Goal: Task Accomplishment & Management: Manage account settings

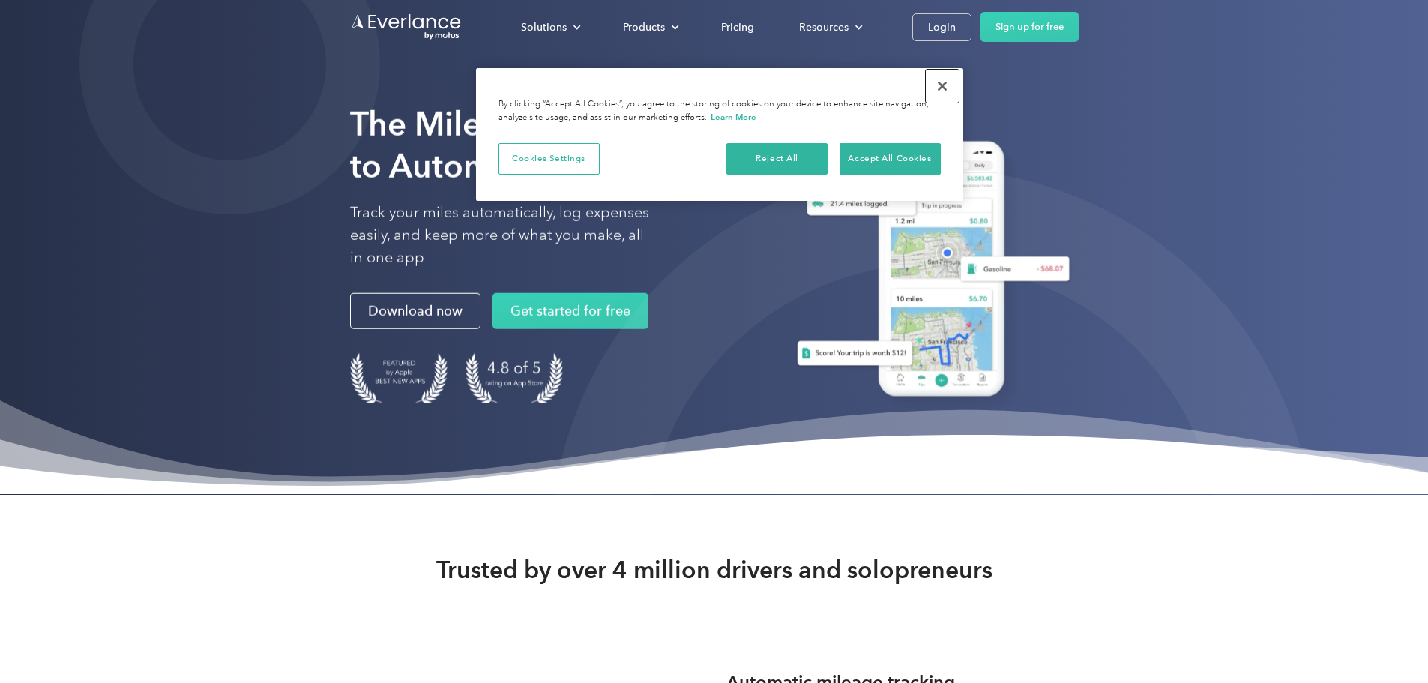
click at [941, 85] on button "Close" at bounding box center [942, 86] width 33 height 33
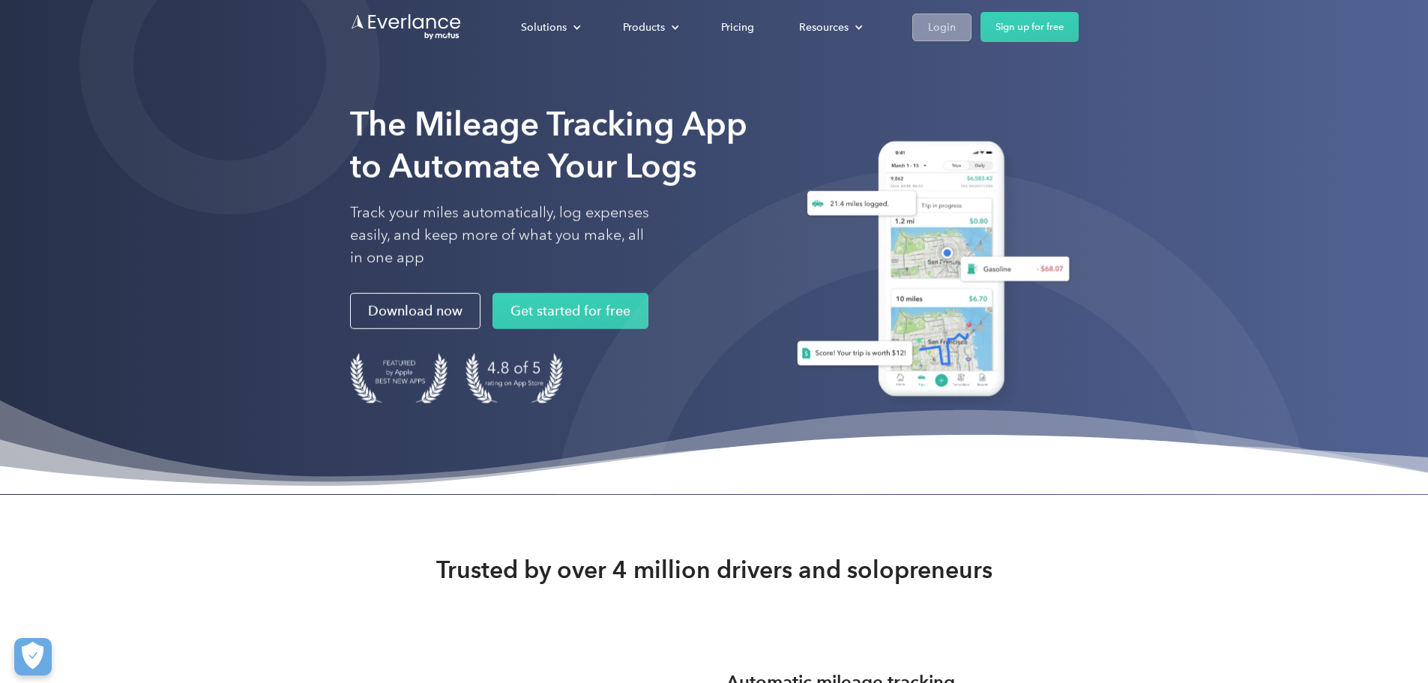
click at [956, 34] on div "Login" at bounding box center [942, 27] width 28 height 19
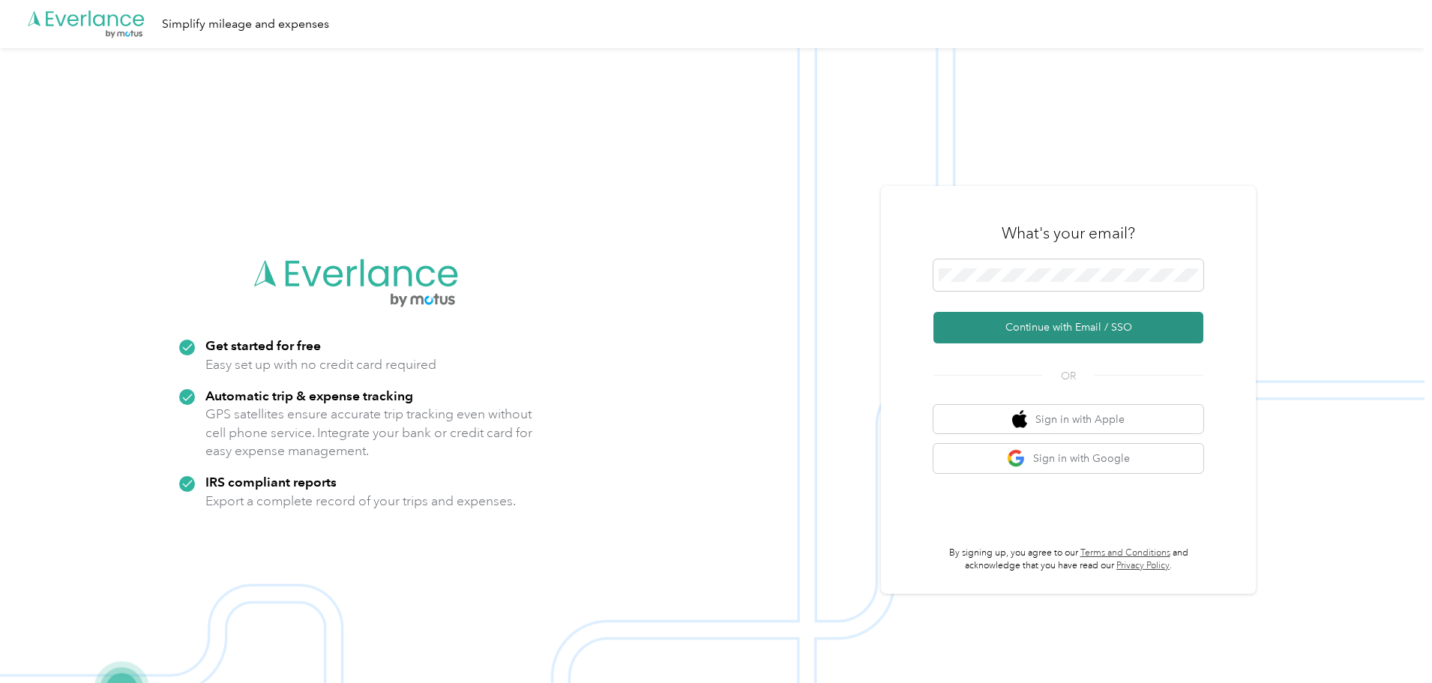
click at [1111, 322] on button "Continue with Email / SSO" at bounding box center [1068, 327] width 270 height 31
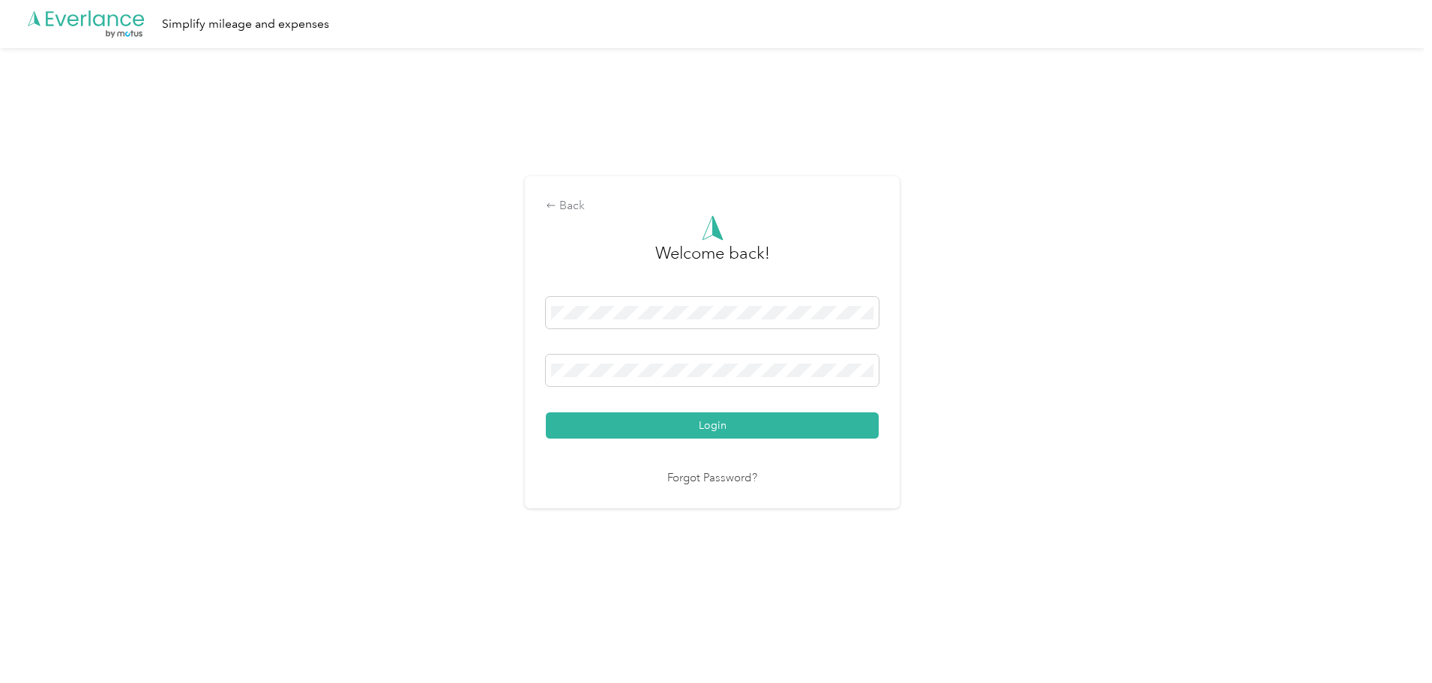
click at [558, 424] on button "Login" at bounding box center [712, 425] width 333 height 26
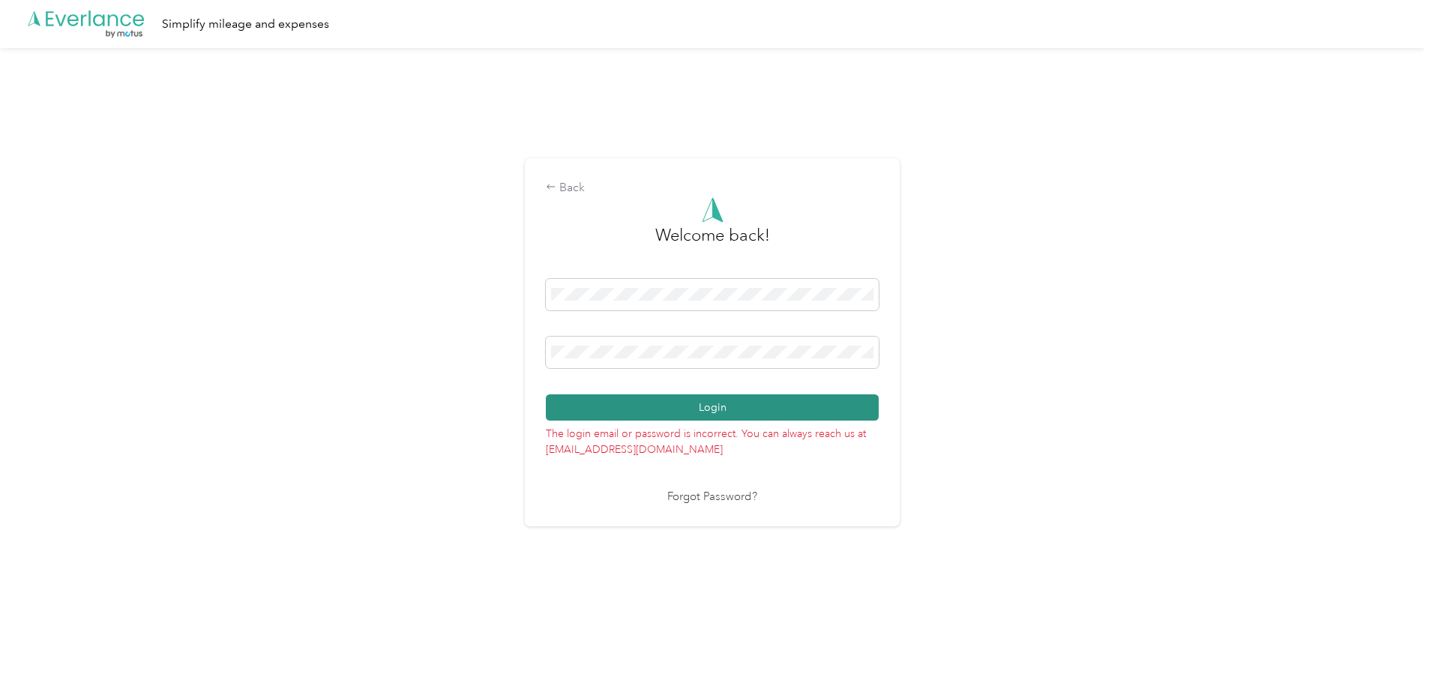
click at [597, 414] on button "Login" at bounding box center [712, 407] width 333 height 26
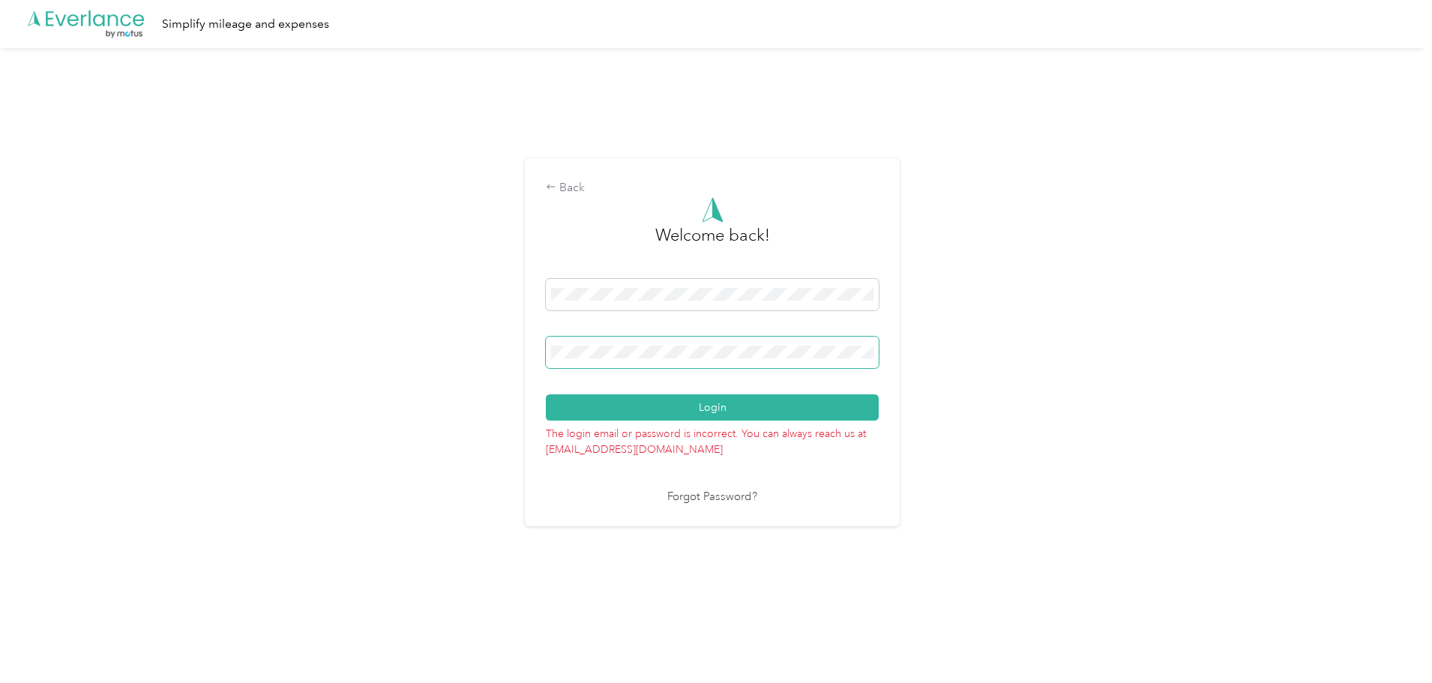
click at [681, 360] on span at bounding box center [712, 352] width 333 height 31
click at [405, 361] on div "Back Welcome back! Login The login email or password is incorrect. You can alwa…" at bounding box center [712, 348] width 1424 height 601
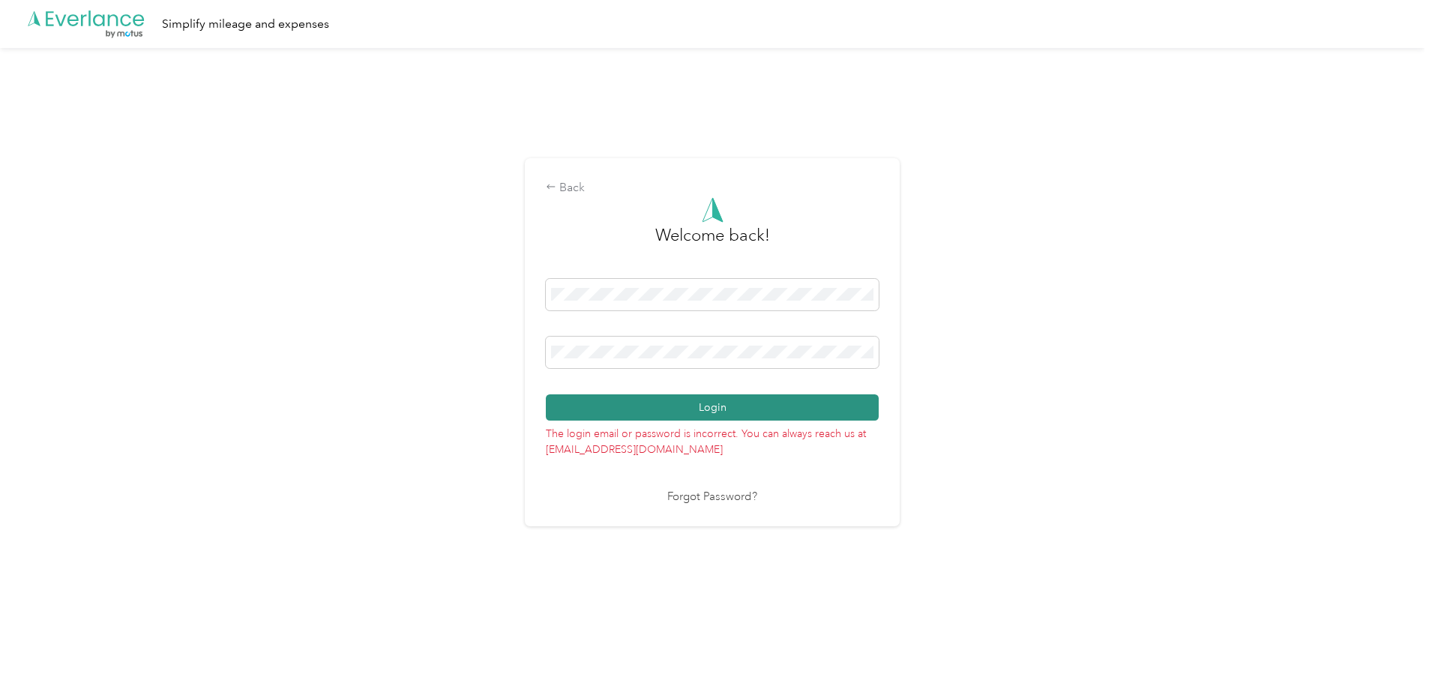
click at [577, 406] on button "Login" at bounding box center [712, 407] width 333 height 26
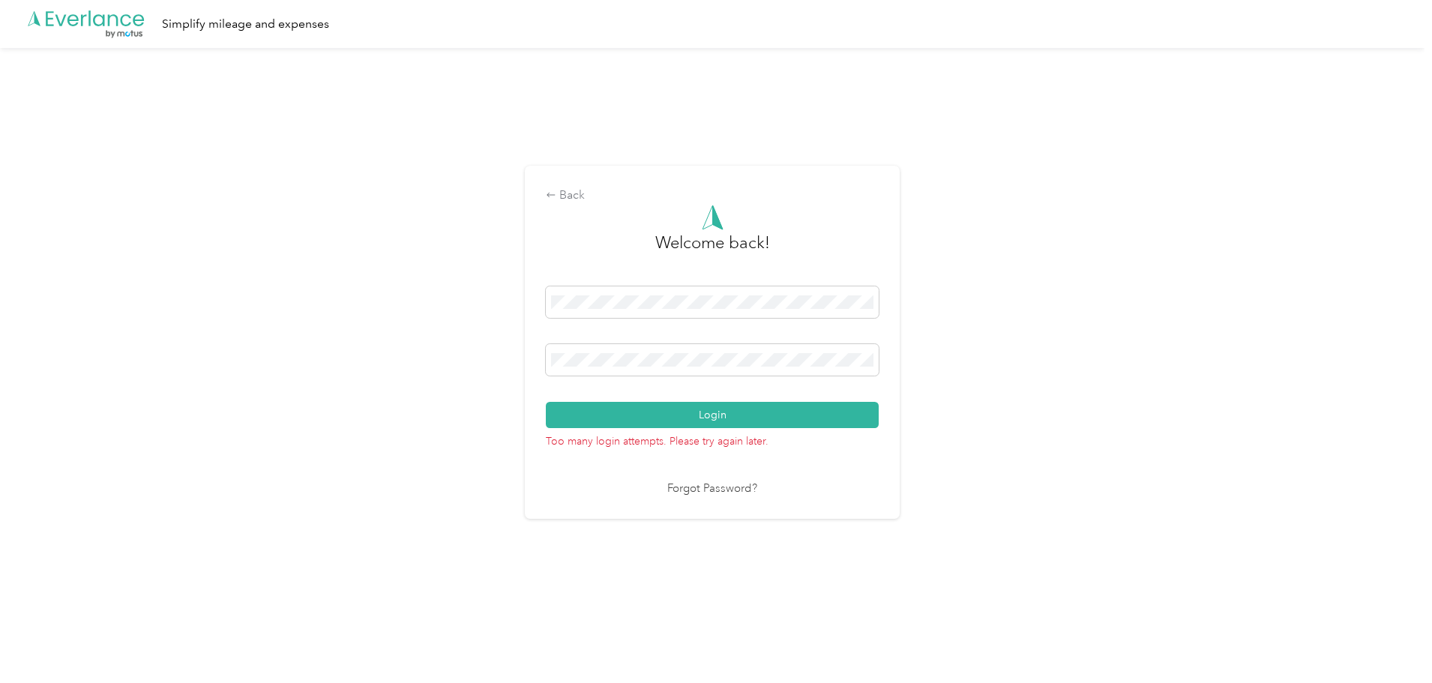
click at [699, 489] on link "Forgot Password?" at bounding box center [712, 488] width 90 height 17
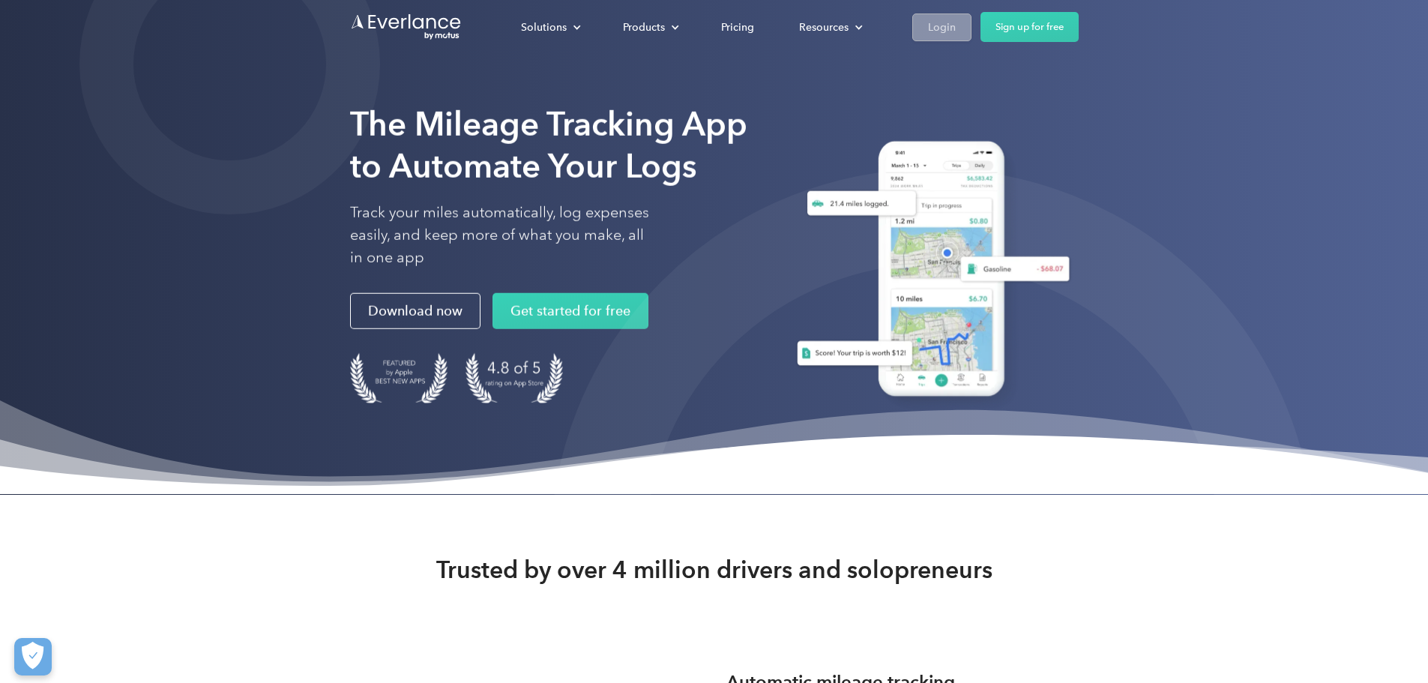
click at [956, 28] on div "Login" at bounding box center [942, 27] width 28 height 19
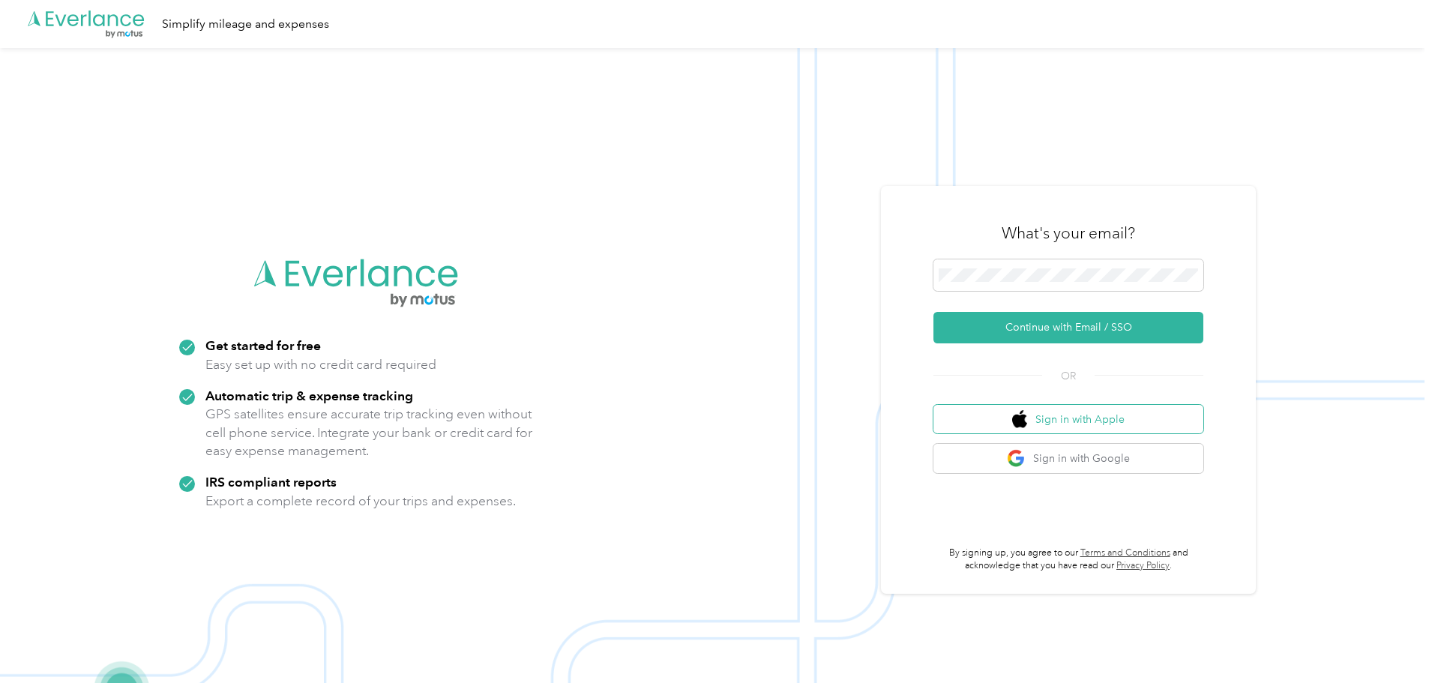
click at [1046, 423] on button "Sign in with Apple" at bounding box center [1068, 419] width 270 height 29
click at [1048, 461] on button "Sign in with Google" at bounding box center [1068, 458] width 270 height 29
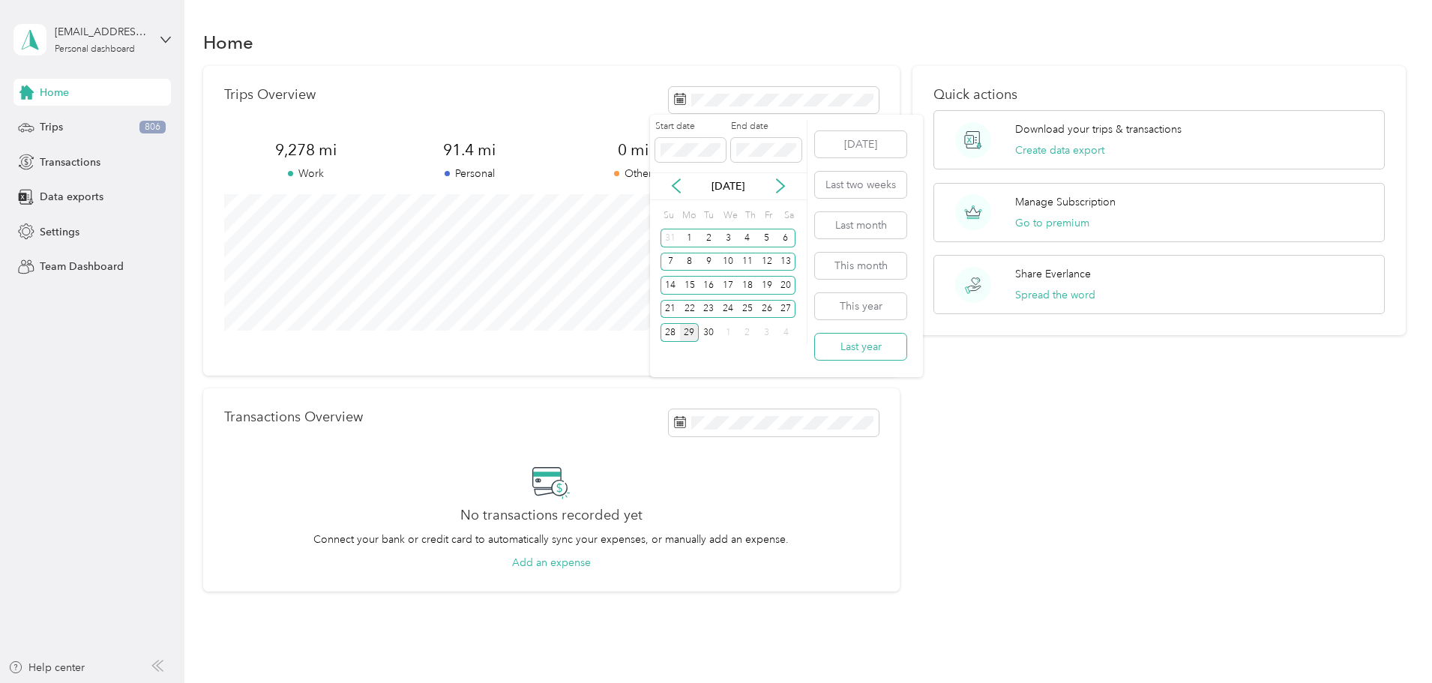
click at [852, 348] on button "Last year" at bounding box center [860, 347] width 91 height 26
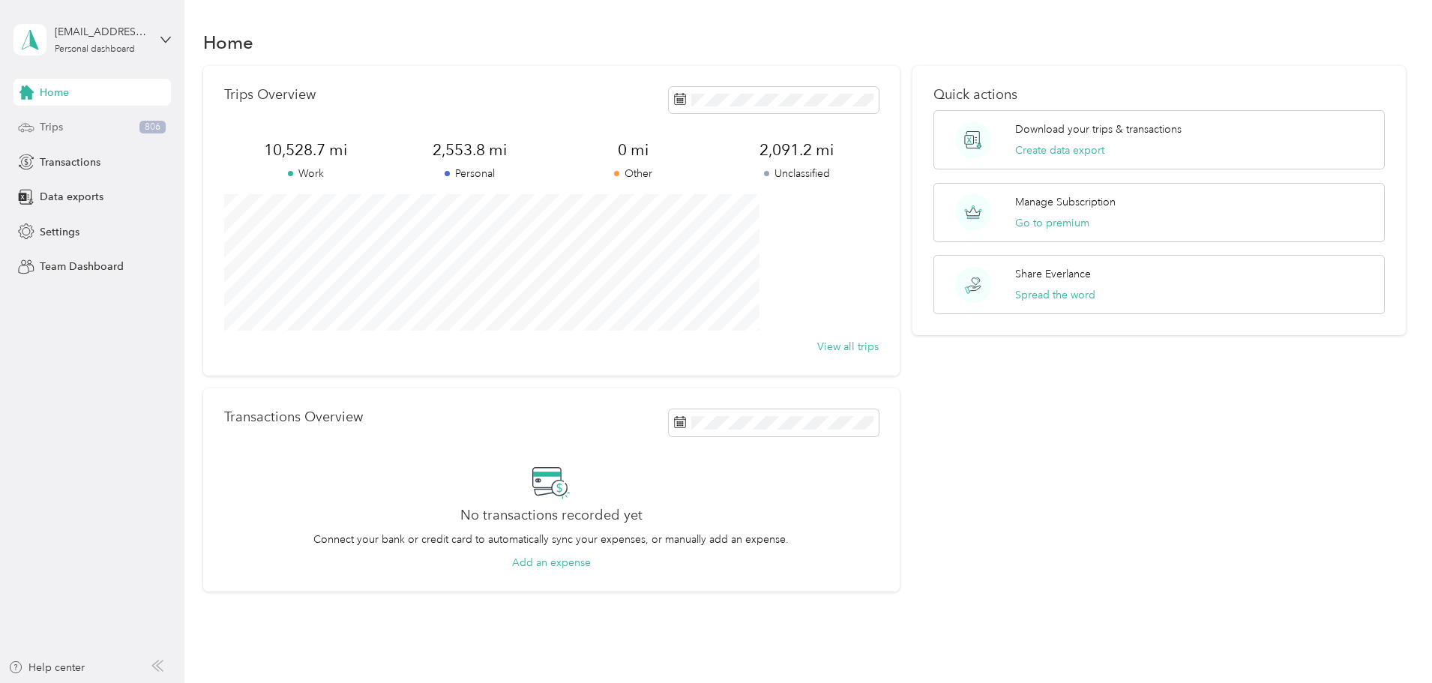
click at [58, 127] on span "Trips" at bounding box center [51, 127] width 23 height 16
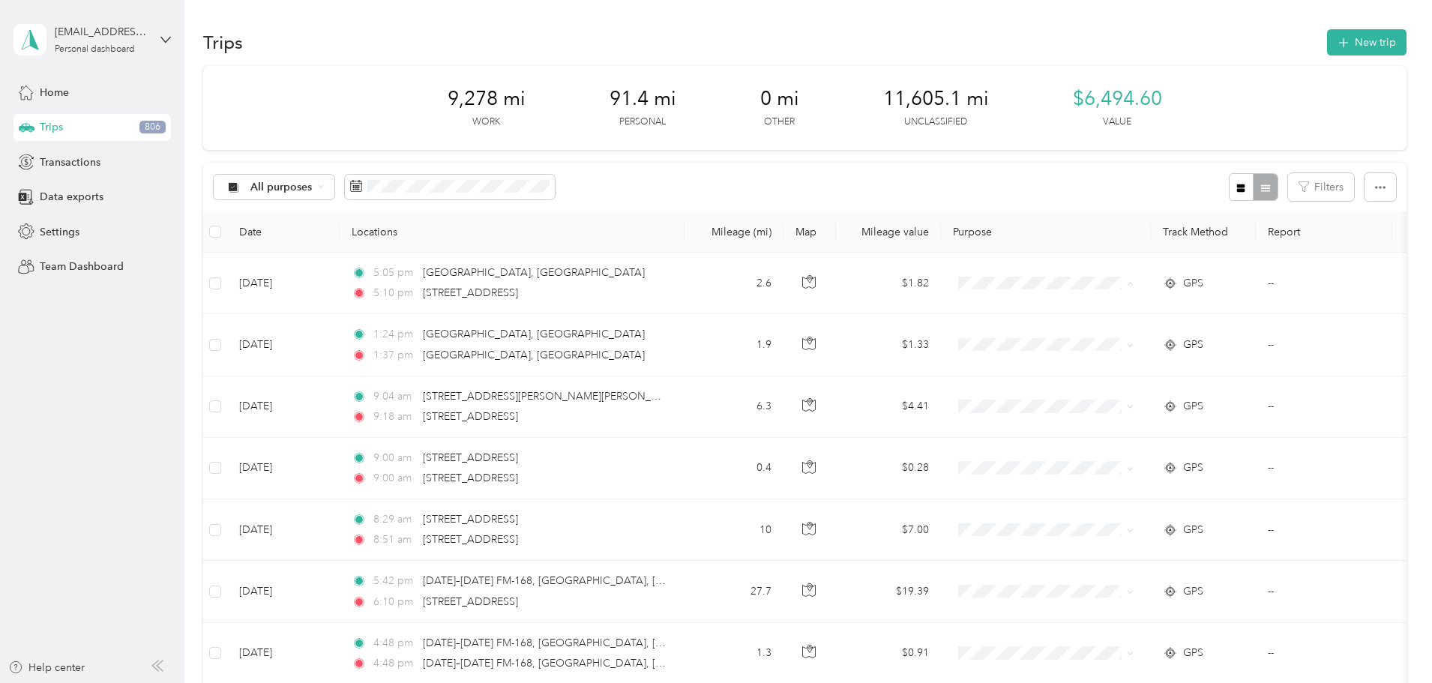
click at [63, 193] on span "Data exports" at bounding box center [72, 197] width 64 height 16
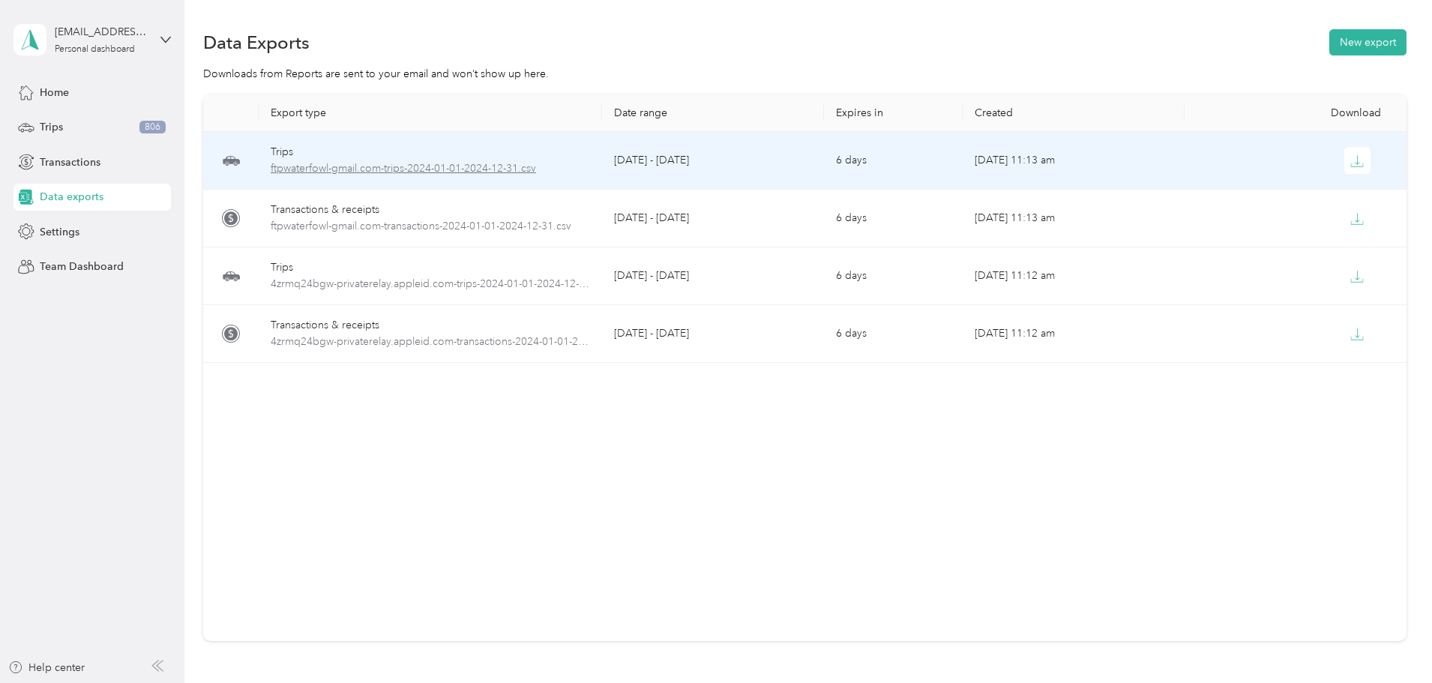
click at [434, 165] on span "ftpwaterfowl-gmail.com-trips-2024-01-01-2024-12-31.csv" at bounding box center [430, 168] width 319 height 16
click at [1344, 163] on button "button" at bounding box center [1357, 160] width 27 height 27
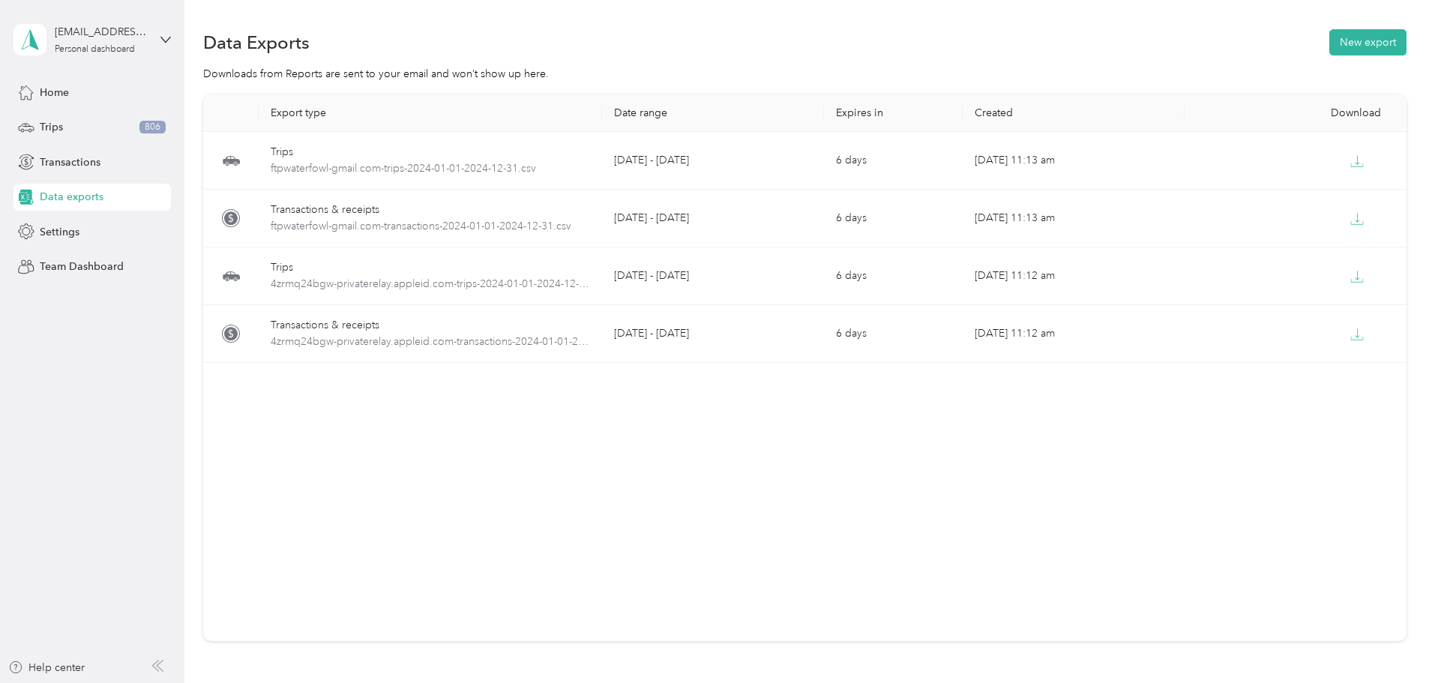
click at [63, 192] on span "Data exports" at bounding box center [72, 197] width 64 height 16
click at [1329, 39] on button "New export" at bounding box center [1367, 42] width 77 height 26
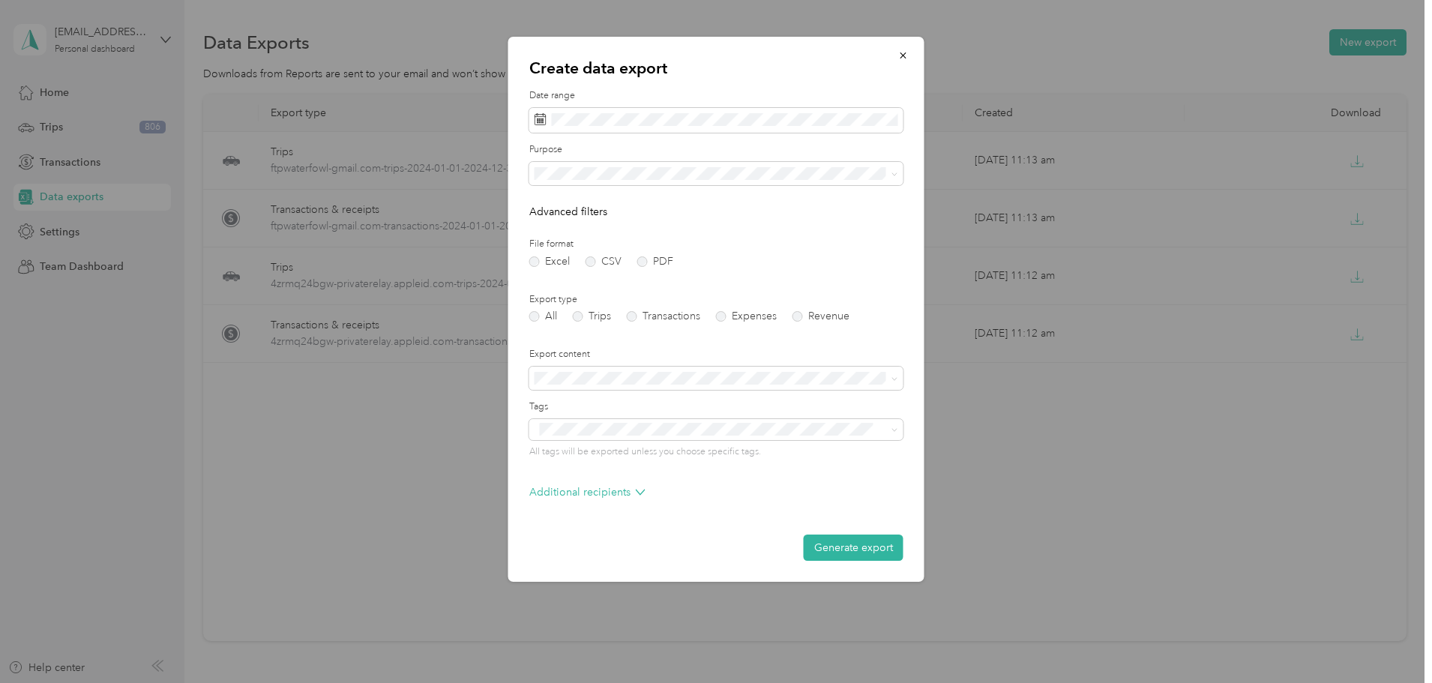
click at [785, 193] on form "Date range Purpose Advanced filters File format Excel CSV PDF Export type All T…" at bounding box center [716, 324] width 374 height 471
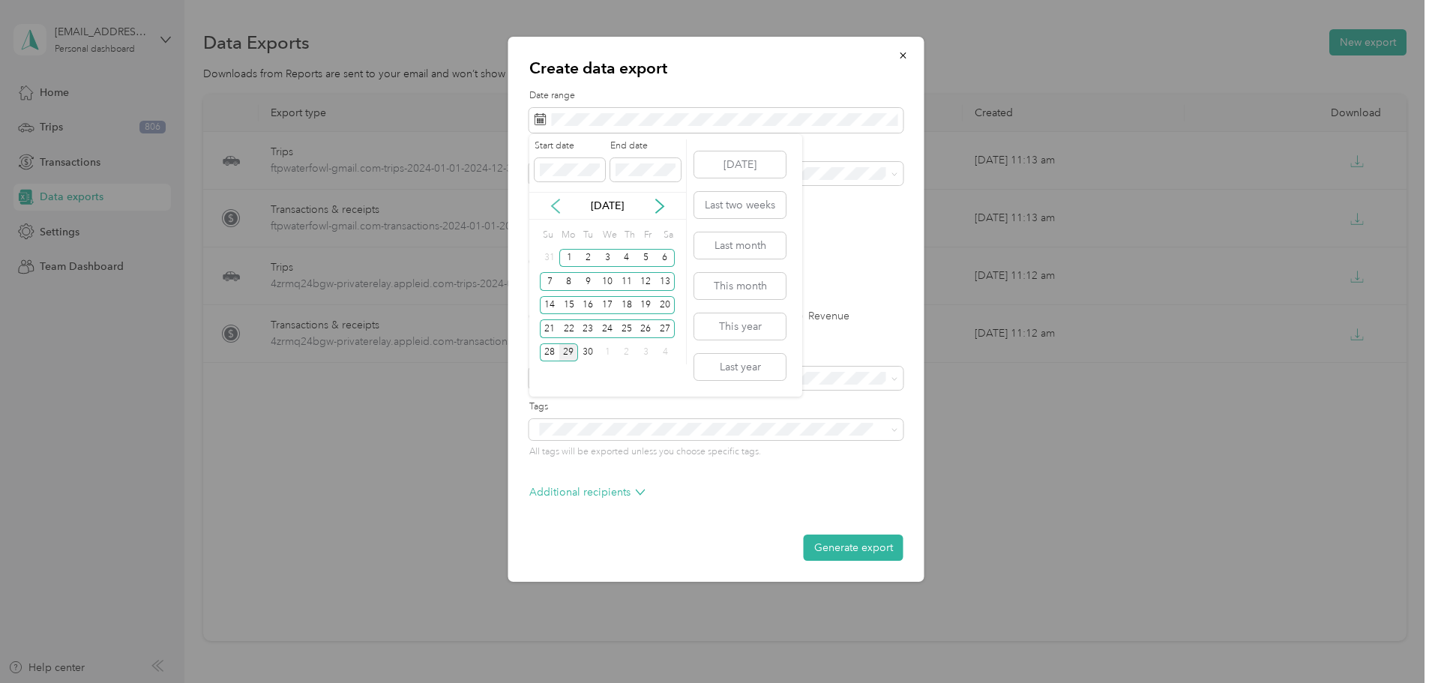
click at [556, 208] on icon at bounding box center [555, 206] width 15 height 15
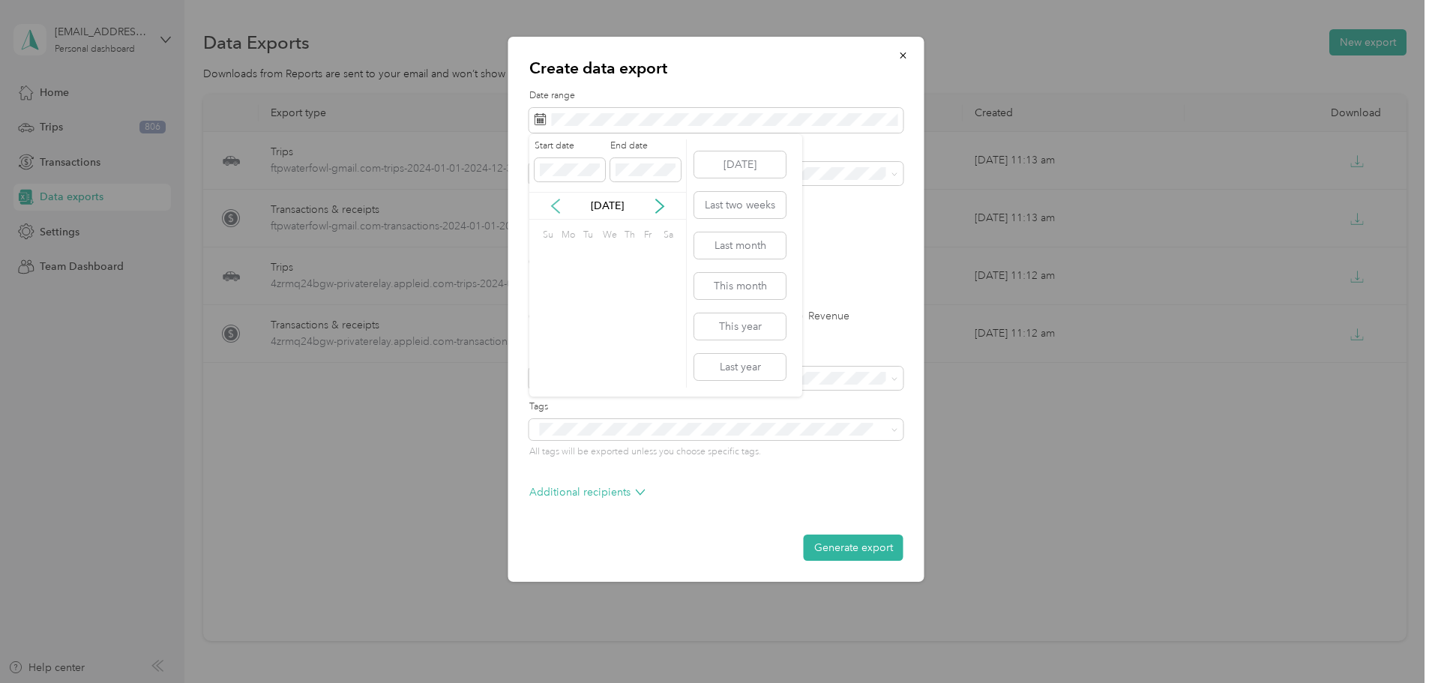
click at [556, 208] on icon at bounding box center [555, 206] width 15 height 15
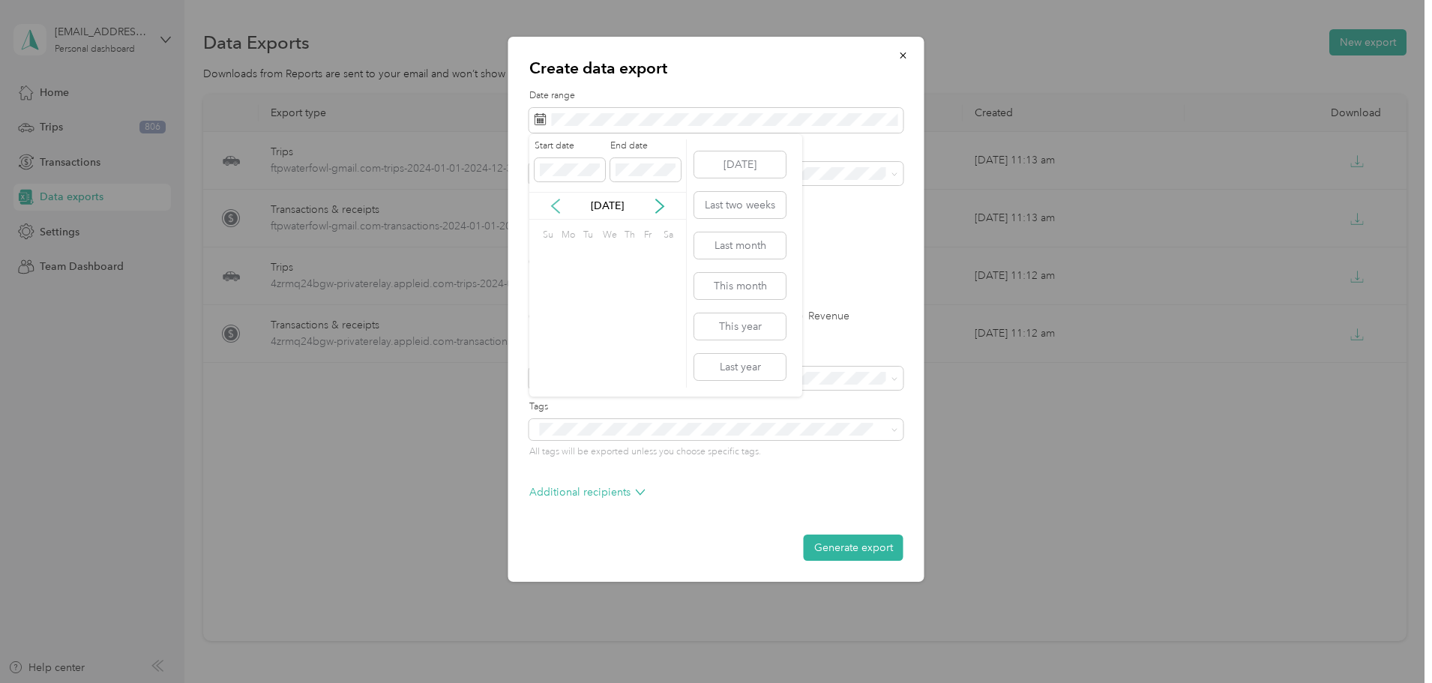
click at [556, 208] on icon at bounding box center [555, 206] width 15 height 15
click at [605, 255] on div "1" at bounding box center [606, 258] width 19 height 19
click at [580, 203] on p "[DATE]" at bounding box center [607, 206] width 63 height 16
click at [660, 205] on icon at bounding box center [659, 206] width 15 height 15
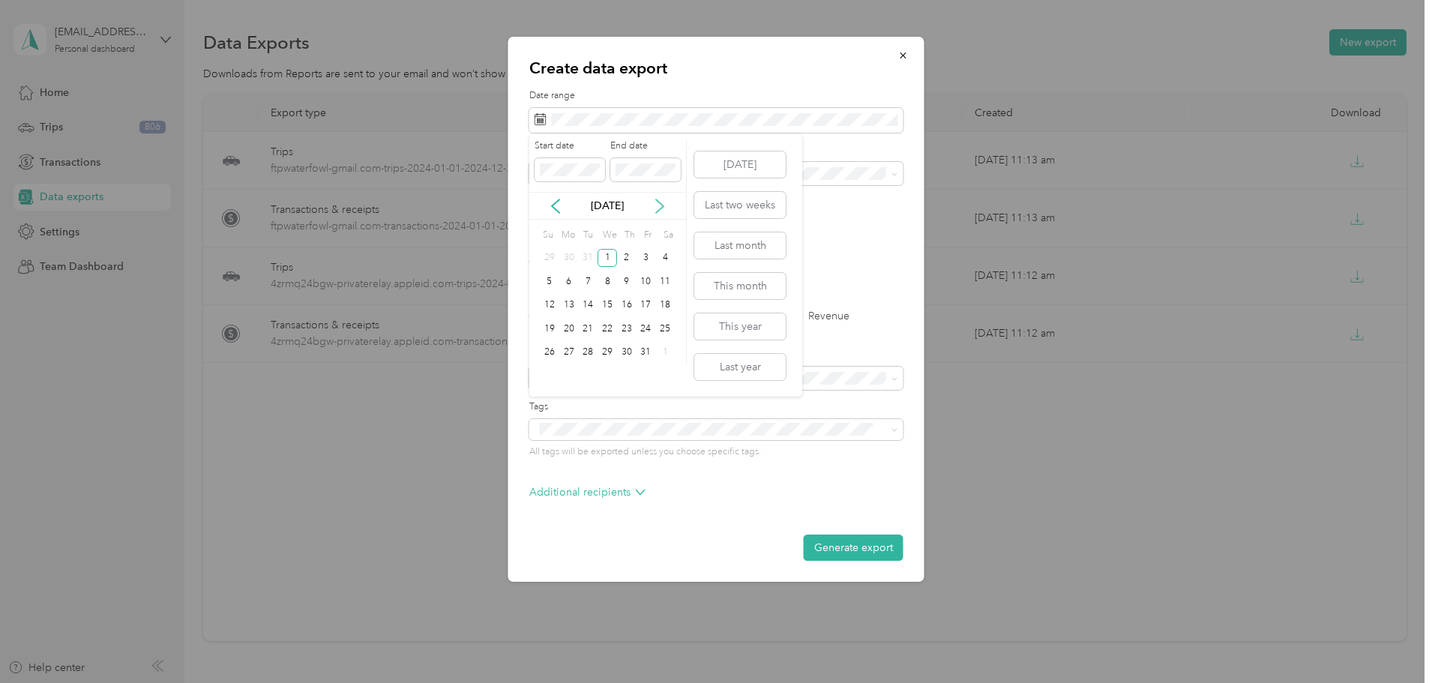
click at [660, 205] on icon at bounding box center [659, 206] width 15 height 15
click at [661, 205] on icon at bounding box center [659, 206] width 15 height 15
click at [661, 205] on icon at bounding box center [659, 205] width 7 height 13
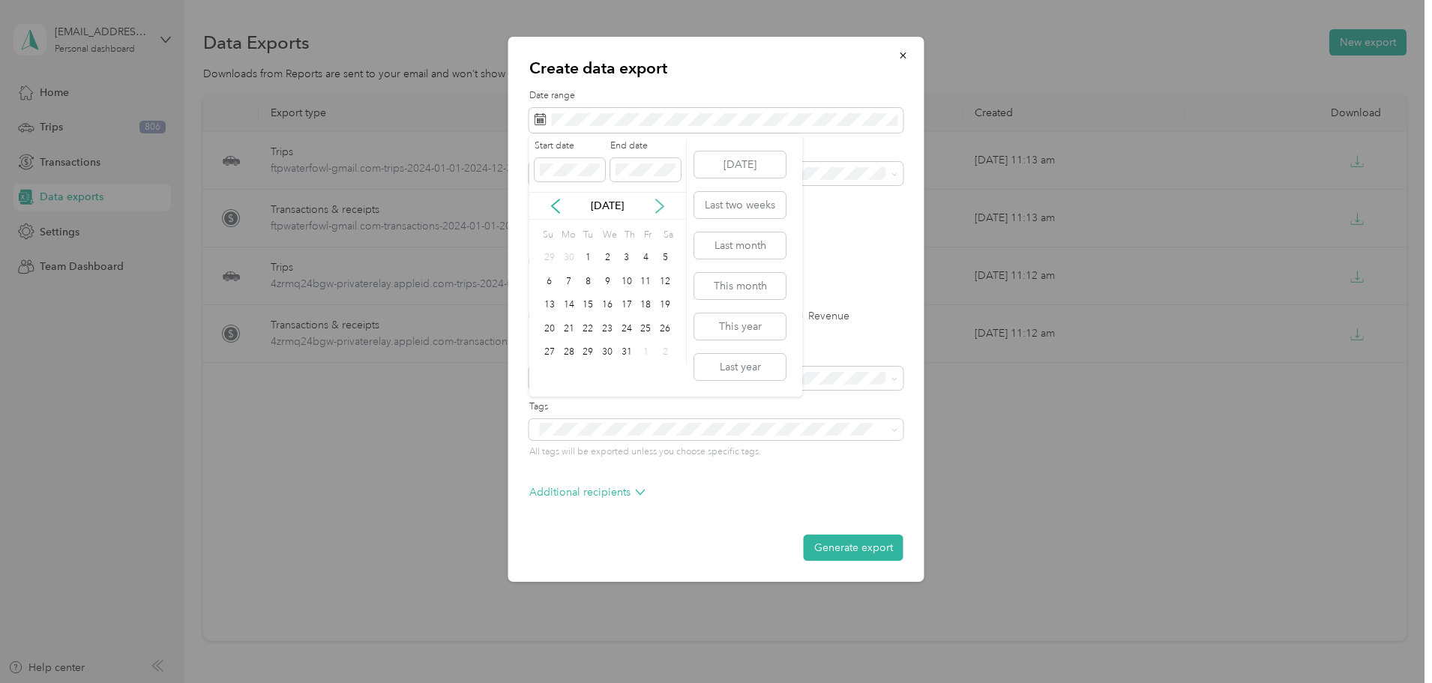
click at [661, 205] on icon at bounding box center [659, 205] width 7 height 13
click at [587, 355] on div "30" at bounding box center [587, 352] width 19 height 19
click at [627, 493] on p "Additional recipients" at bounding box center [587, 492] width 116 height 16
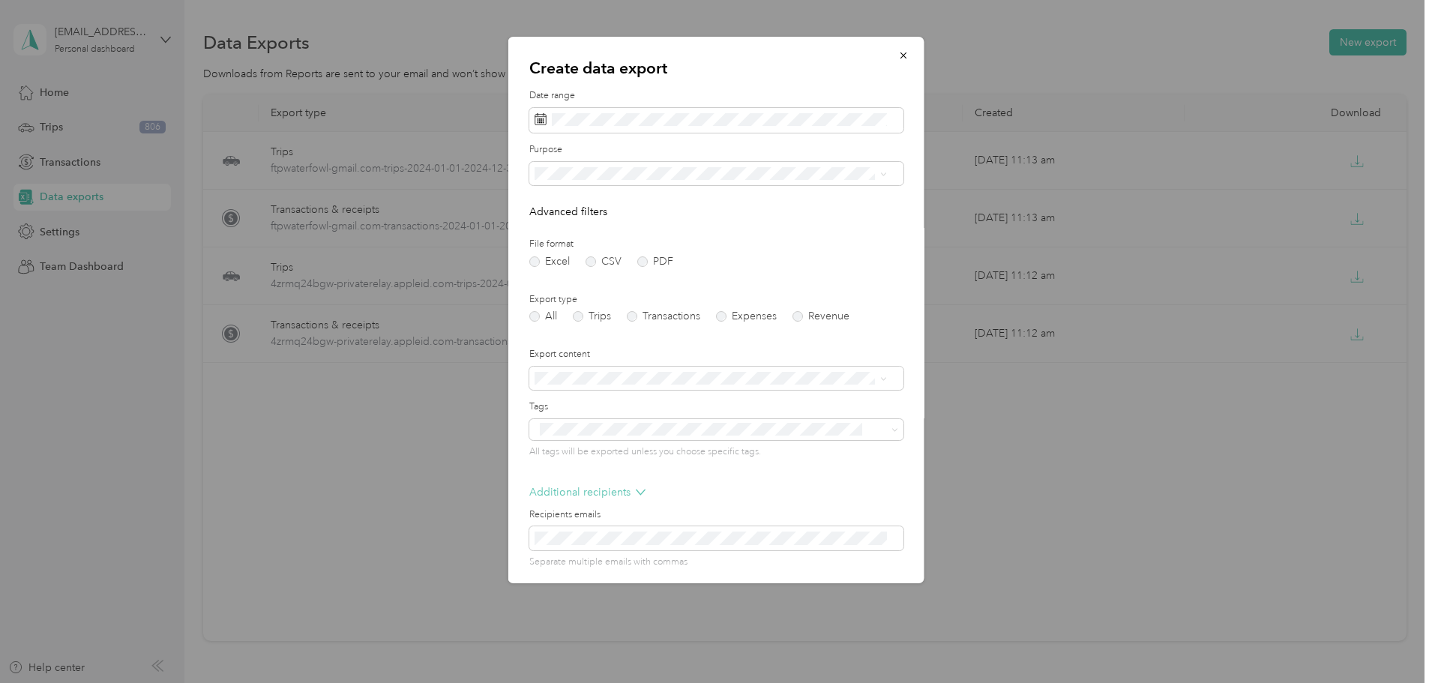
click at [627, 492] on p "Additional recipients" at bounding box center [587, 492] width 116 height 16
click at [846, 546] on button "Generate export" at bounding box center [853, 547] width 100 height 26
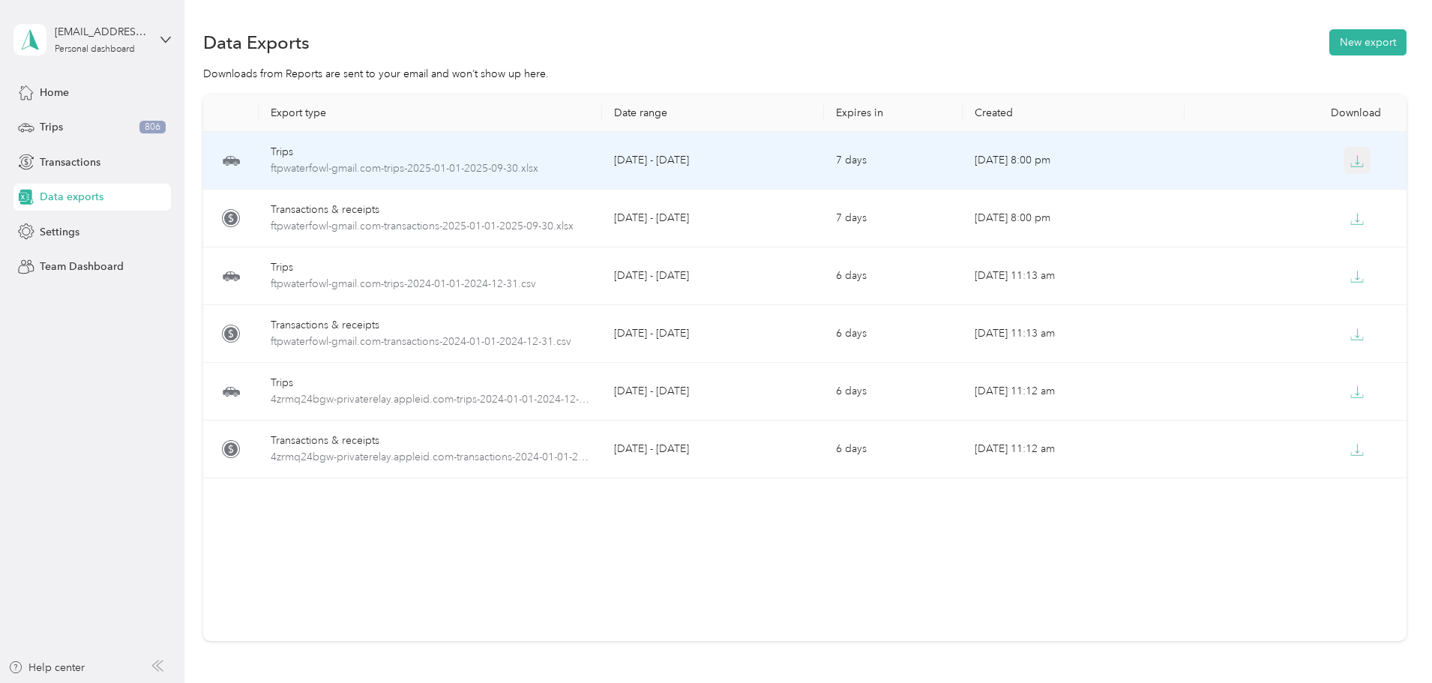
click at [1350, 164] on icon "button" at bounding box center [1356, 160] width 13 height 13
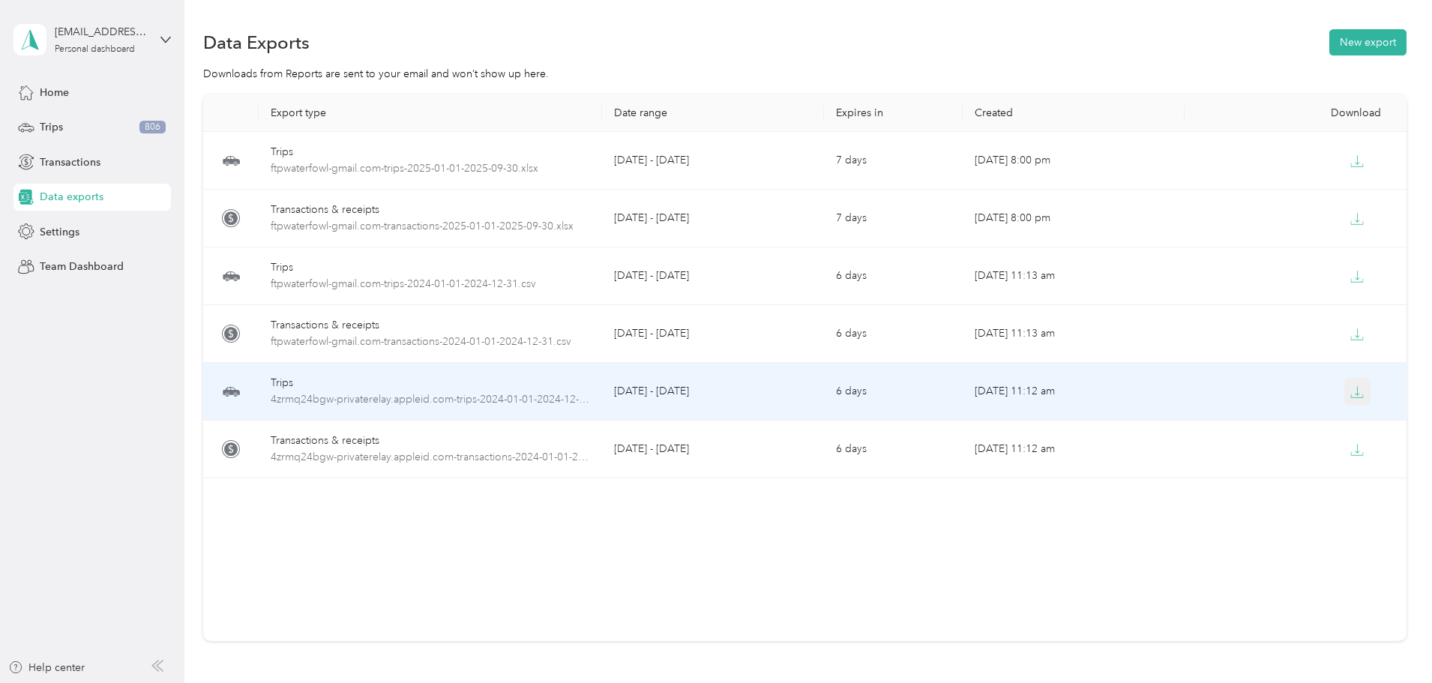
click at [1350, 389] on icon "button" at bounding box center [1356, 391] width 13 height 13
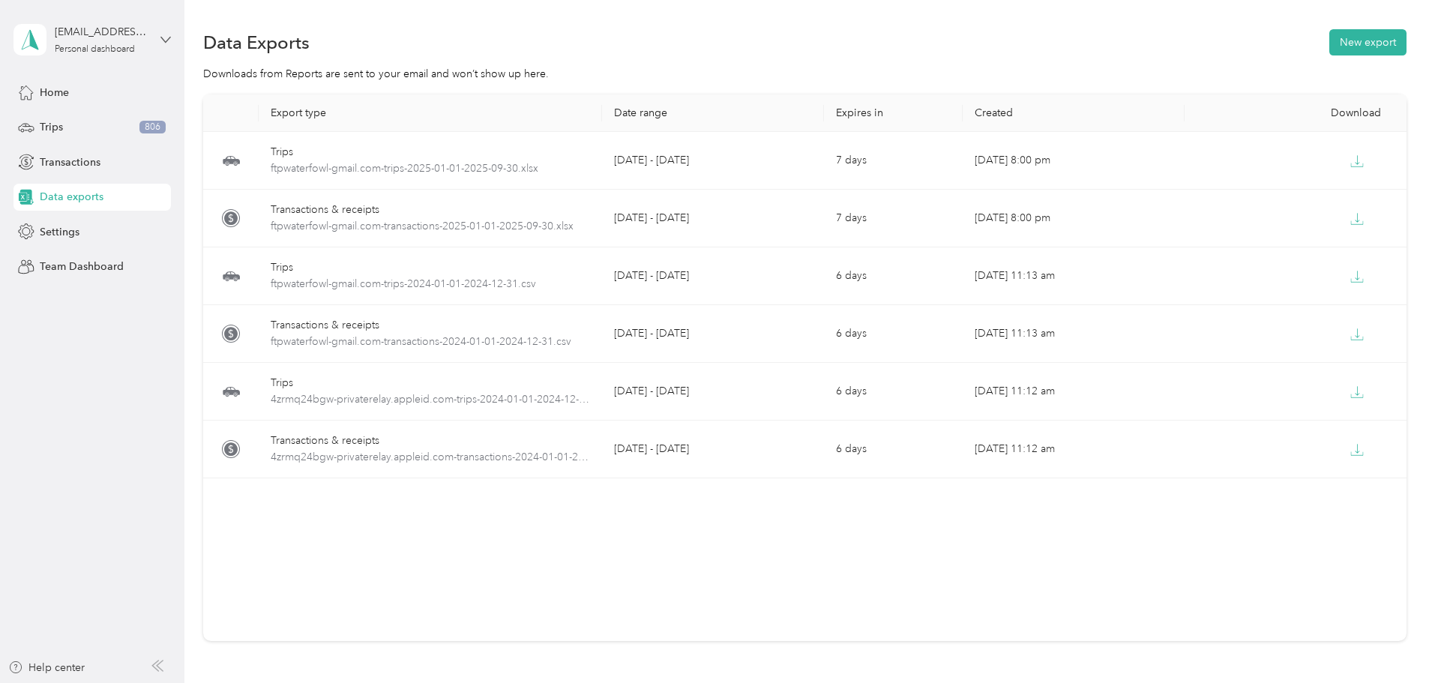
click at [164, 40] on icon at bounding box center [165, 39] width 9 height 5
click at [49, 118] on div "Log out" at bounding box center [56, 123] width 58 height 16
